Goal: Find contact information: Find contact information

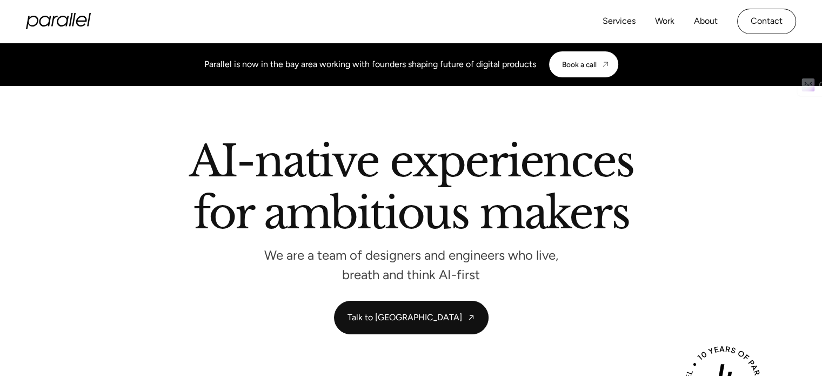
click at [77, 20] on icon "home" at bounding box center [81, 21] width 11 height 11
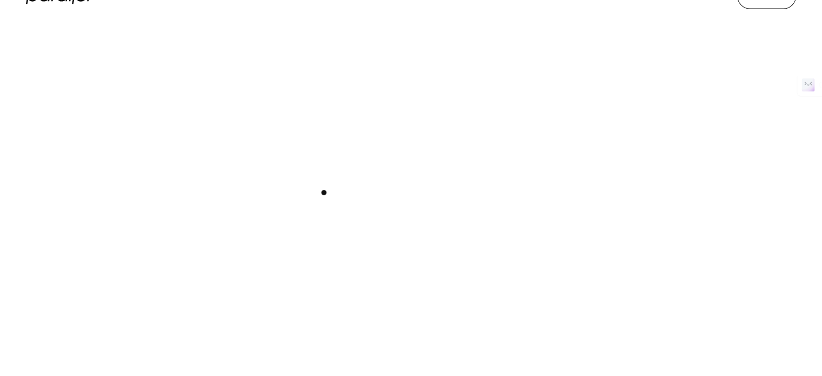
scroll to position [486, 0]
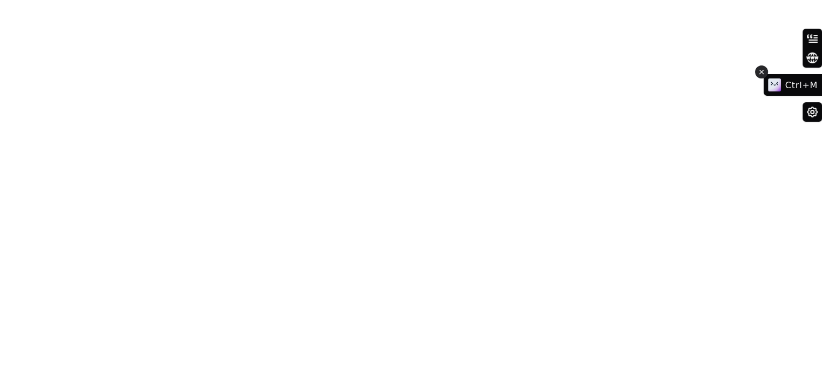
click at [763, 66] on icon at bounding box center [762, 71] width 8 height 13
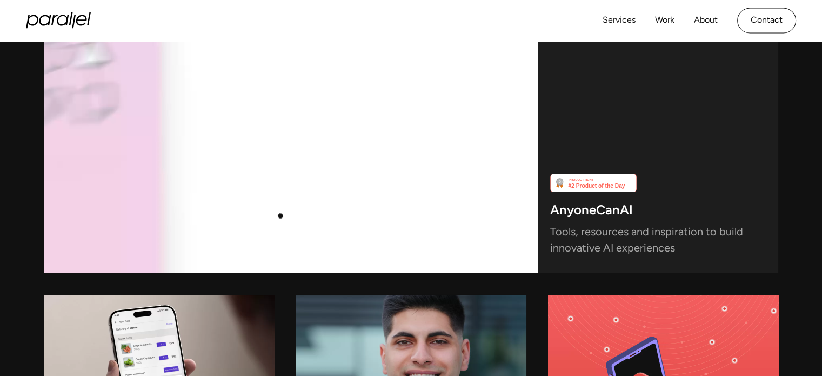
scroll to position [2810, 0]
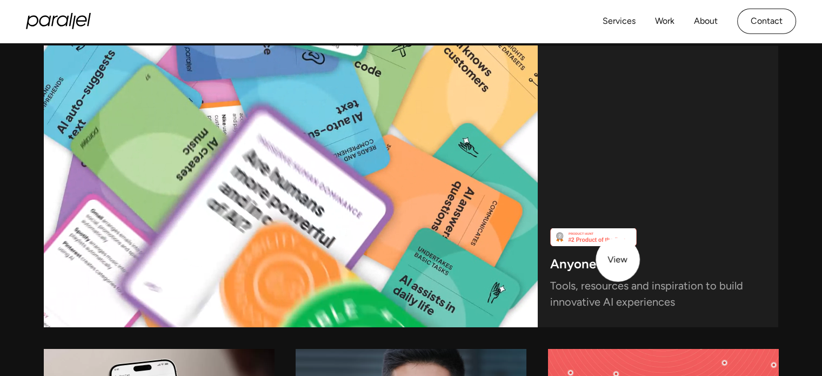
click at [618, 259] on h3 "AnyoneCanAI" at bounding box center [591, 266] width 83 height 15
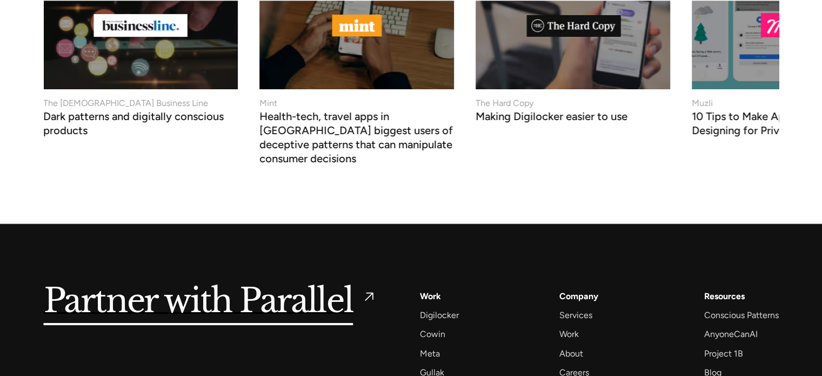
scroll to position [4263, 0]
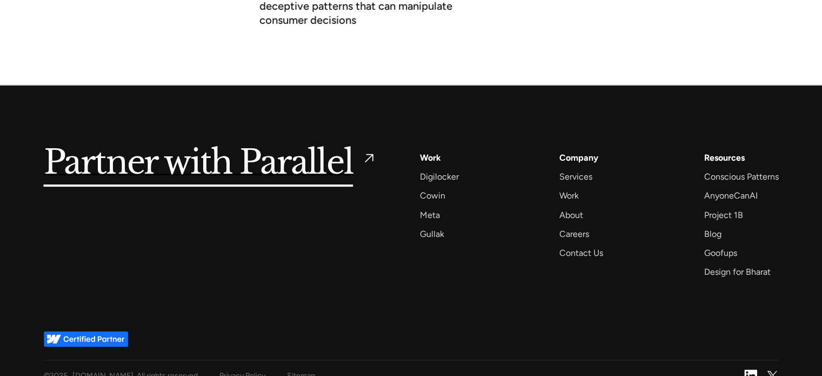
click at [744, 369] on img at bounding box center [750, 375] width 13 height 13
click at [584, 245] on div "Contact Us" at bounding box center [581, 252] width 44 height 15
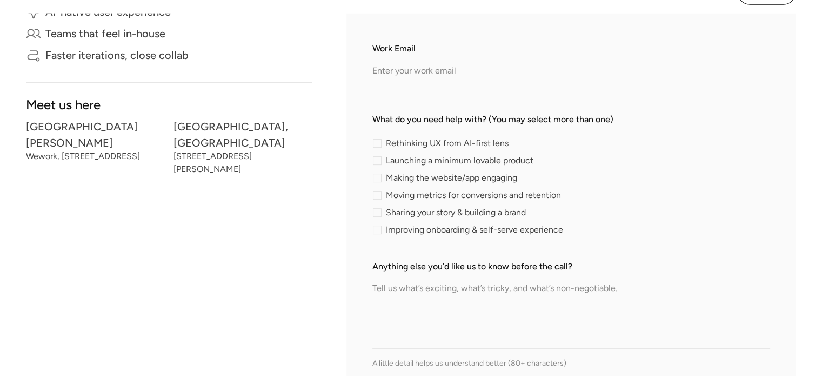
scroll to position [270, 0]
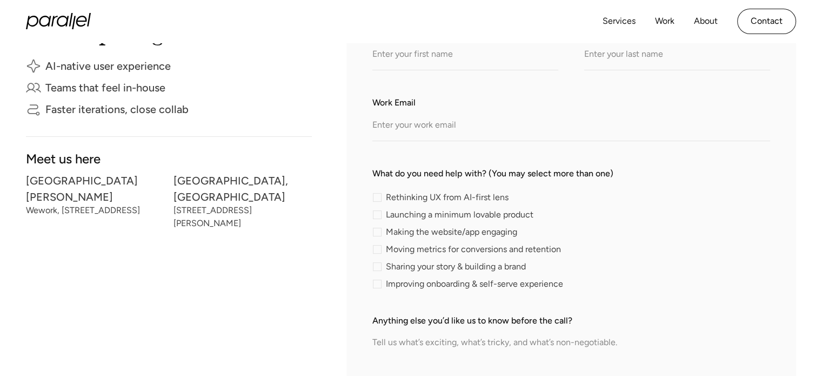
click at [216, 208] on div "[STREET_ADDRESS][PERSON_NAME]" at bounding box center [242, 216] width 139 height 19
click at [233, 211] on div "[STREET_ADDRESS][PERSON_NAME]" at bounding box center [242, 216] width 139 height 19
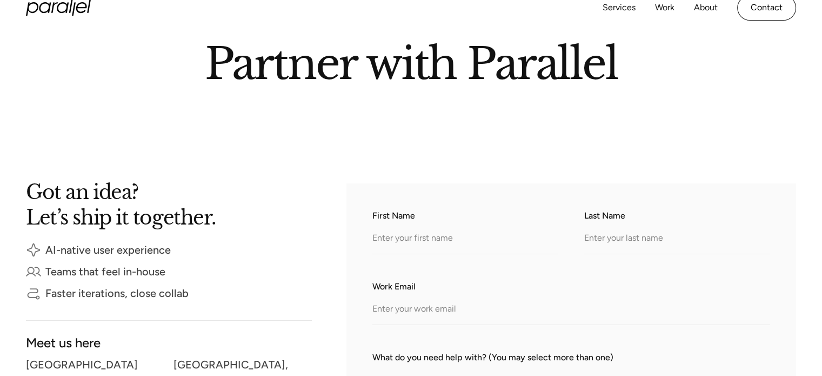
scroll to position [0, 0]
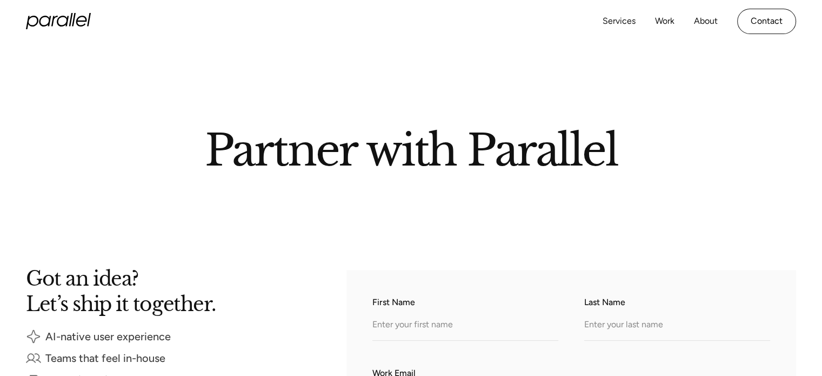
click at [64, 19] on icon "home" at bounding box center [58, 21] width 65 height 16
